Goal: Navigation & Orientation: Find specific page/section

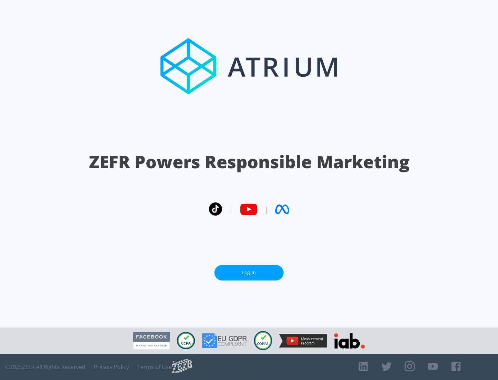
click at [249, 270] on link "Log In" at bounding box center [248, 273] width 69 height 16
